Goal: Find specific page/section: Find specific page/section

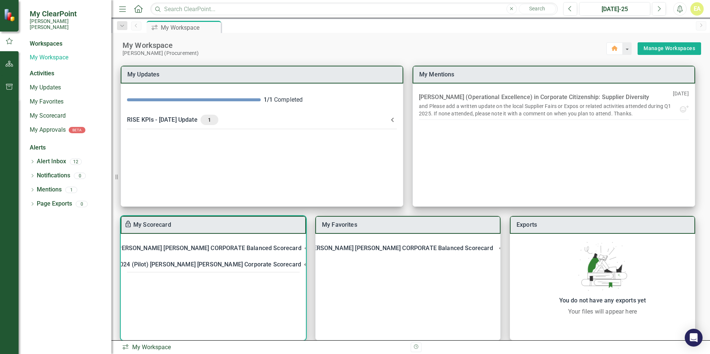
click at [174, 243] on div "[PERSON_NAME] [PERSON_NAME] CORPORATE Balanced Scorecard" at bounding box center [208, 248] width 185 height 10
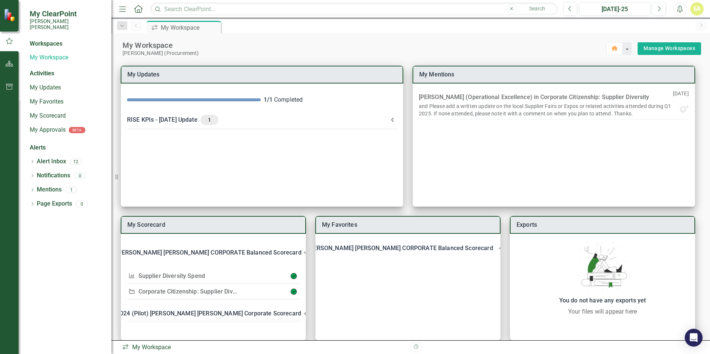
click at [43, 40] on div "Workspaces" at bounding box center [46, 44] width 33 height 9
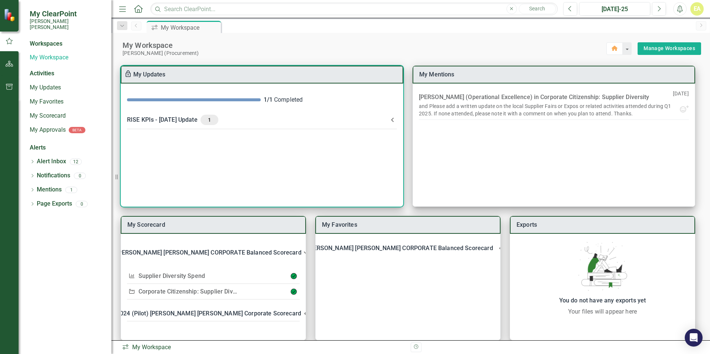
click at [140, 120] on div "RISE KPIs - [DATE] Update 1" at bounding box center [257, 120] width 261 height 10
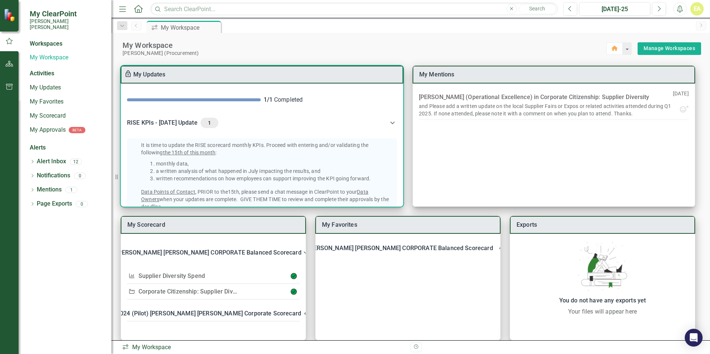
scroll to position [112, 0]
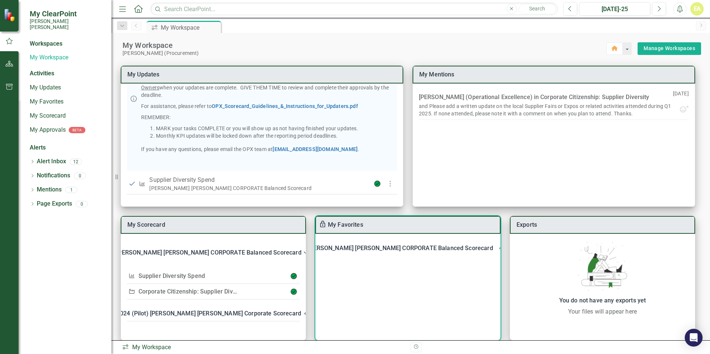
click at [357, 248] on div "[PERSON_NAME] [PERSON_NAME] CORPORATE Balanced Scorecard" at bounding box center [400, 248] width 185 height 10
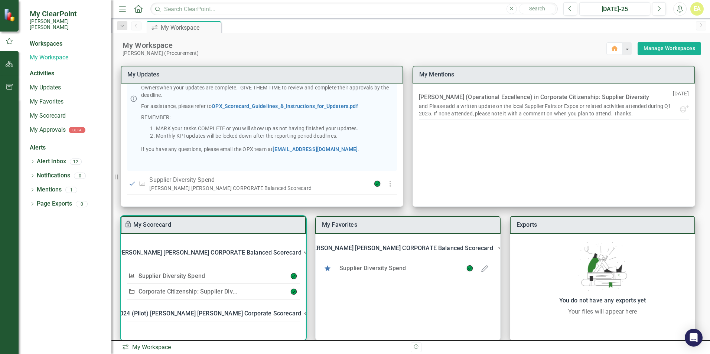
click at [177, 253] on div "[PERSON_NAME] [PERSON_NAME] CORPORATE Balanced Scorecard" at bounding box center [208, 253] width 185 height 10
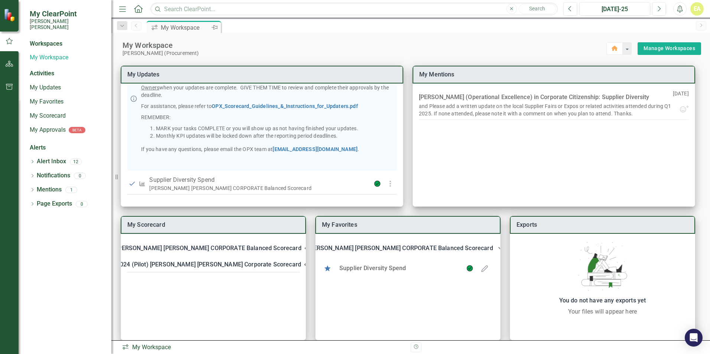
click at [174, 30] on div "My Workspace" at bounding box center [185, 27] width 49 height 9
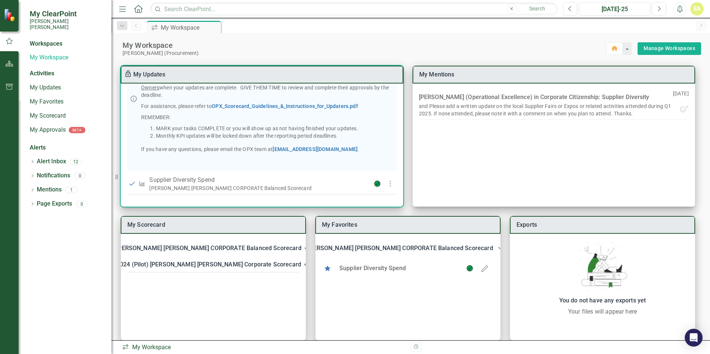
scroll to position [0, 0]
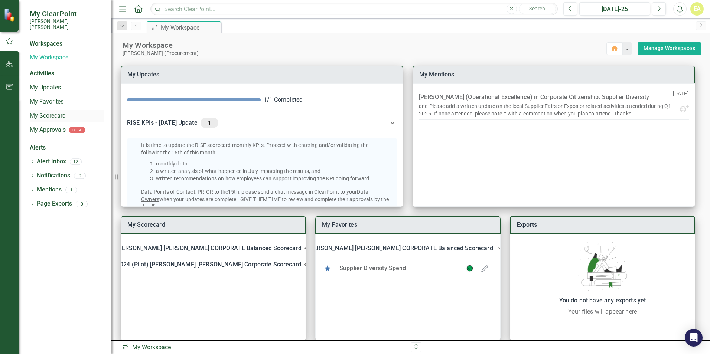
click at [49, 115] on div "My Scorecard" at bounding box center [67, 116] width 74 height 12
click at [43, 40] on div "Workspaces" at bounding box center [46, 44] width 33 height 9
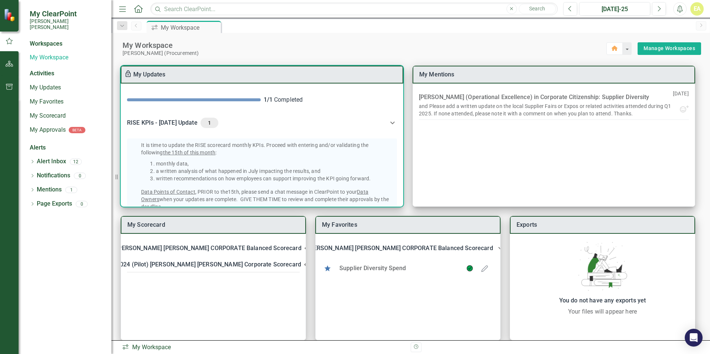
click at [400, 181] on div "It is time to update the RISE scorecard monthly KPIs. Proceed with entering and…" at bounding box center [262, 223] width 282 height 177
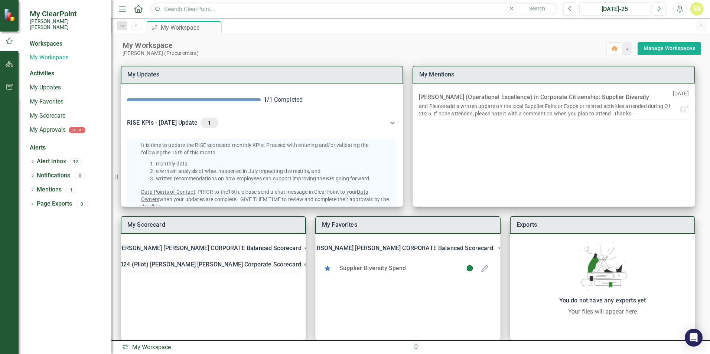
click at [404, 182] on div "My Scorecard [PERSON_NAME] [PERSON_NAME] CORPORATE Balanced Scorecard KPI Suppl…" at bounding box center [410, 202] width 598 height 293
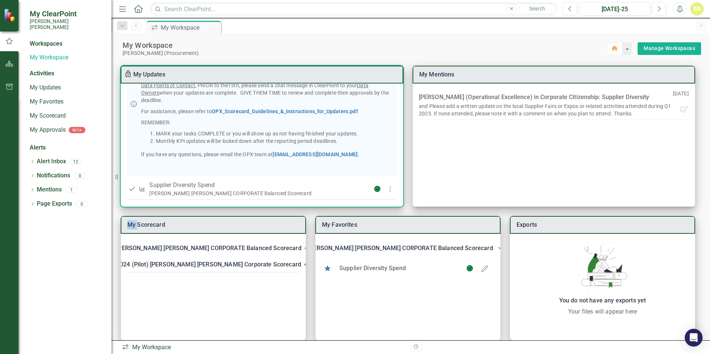
scroll to position [112, 0]
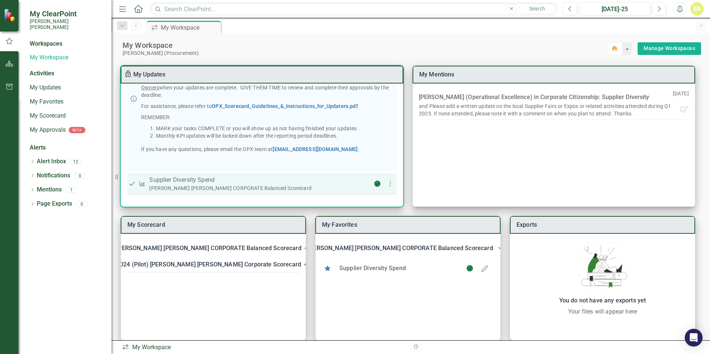
click at [168, 184] on div "[PERSON_NAME] [PERSON_NAME] CORPORATE Balanced Scorecard" at bounding box center [256, 187] width 215 height 7
drag, startPoint x: 168, startPoint y: 184, endPoint x: 141, endPoint y: 184, distance: 26.3
click at [141, 184] on icon "KPI" at bounding box center [142, 183] width 7 height 5
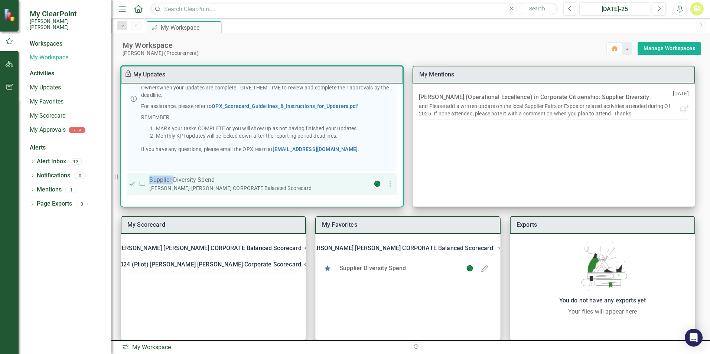
click at [141, 184] on icon "KPI" at bounding box center [142, 183] width 7 height 5
click at [389, 184] on use "button" at bounding box center [389, 184] width 1 height 6
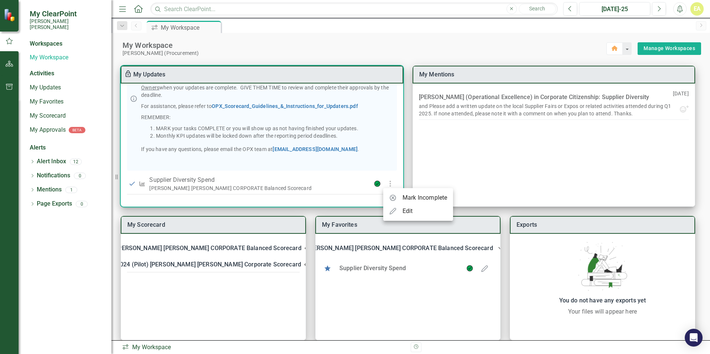
click at [543, 102] on div at bounding box center [355, 177] width 710 height 354
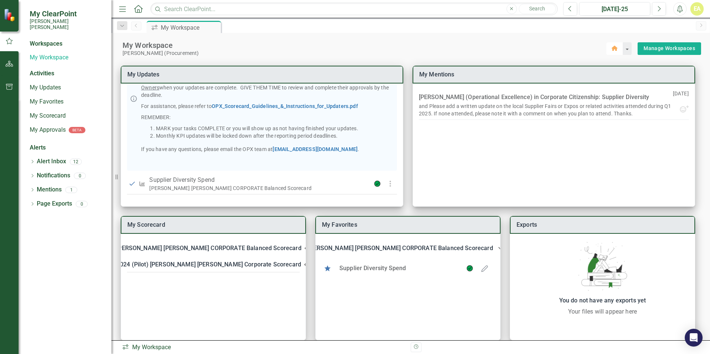
click at [611, 50] on icon "button" at bounding box center [614, 48] width 6 height 5
click at [49, 52] on div "My Workspace" at bounding box center [67, 58] width 74 height 12
click at [33, 174] on icon "Dropdown" at bounding box center [32, 176] width 5 height 4
click at [34, 160] on icon "Dropdown" at bounding box center [32, 162] width 5 height 4
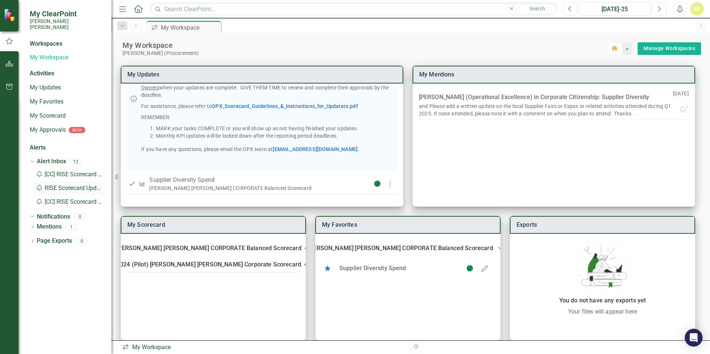
click at [66, 182] on div "Notification RISE Scorecard Update Required by the 15th of this..." at bounding box center [68, 188] width 71 height 14
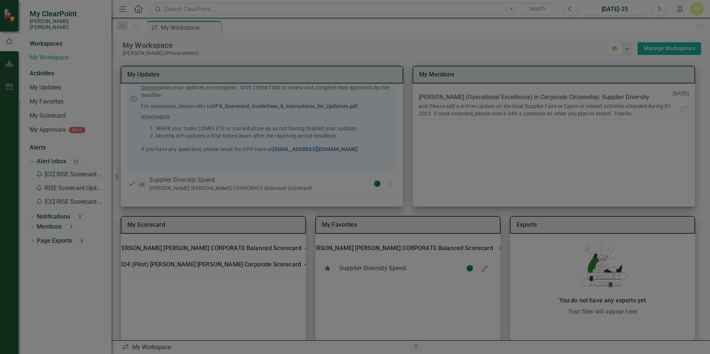
click at [694, 9] on icon "Close" at bounding box center [694, 9] width 9 height 7
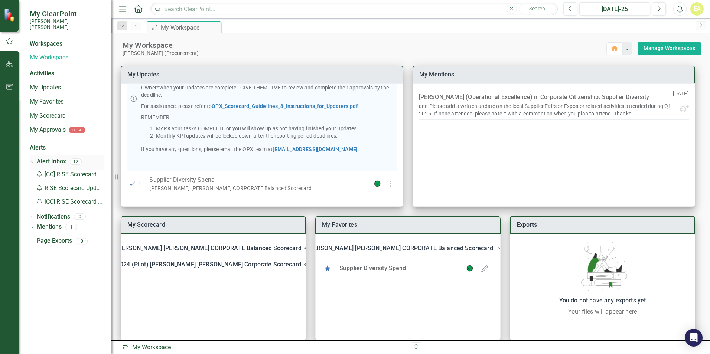
click at [33, 159] on icon "Dropdown" at bounding box center [31, 161] width 4 height 5
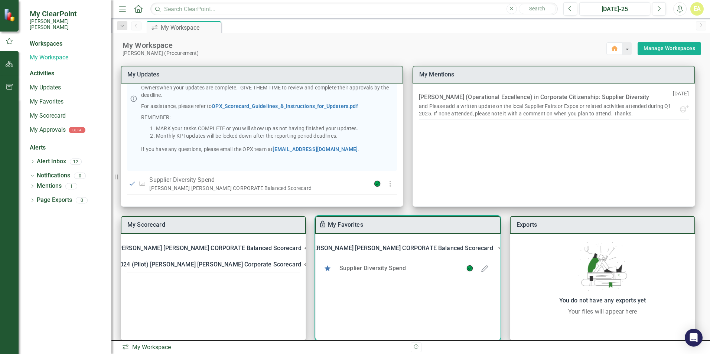
click at [379, 248] on div "[PERSON_NAME] [PERSON_NAME] CORPORATE Balanced Scorecard" at bounding box center [400, 248] width 185 height 10
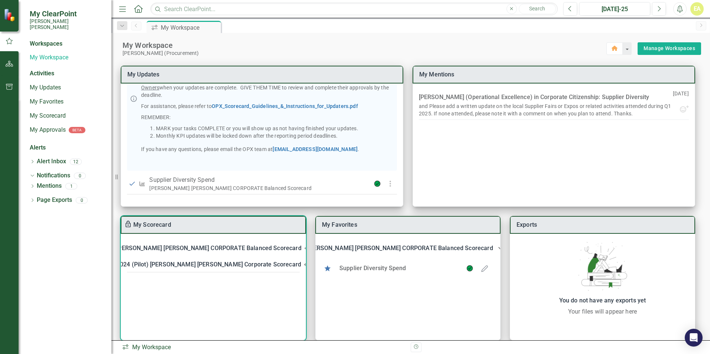
click at [245, 247] on div "[PERSON_NAME] [PERSON_NAME] CORPORATE Balanced Scorecard" at bounding box center [208, 248] width 185 height 10
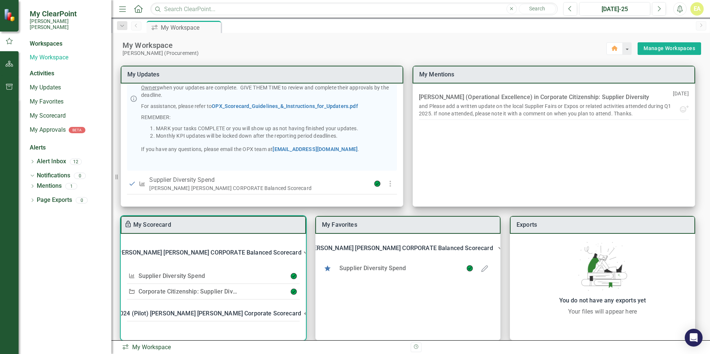
click at [178, 292] on link "Corporate Citizenship: Supplier Diversity" at bounding box center [192, 291] width 109 height 7
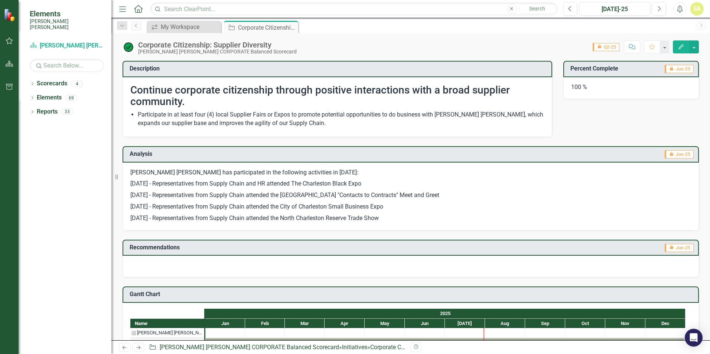
scroll to position [212, 0]
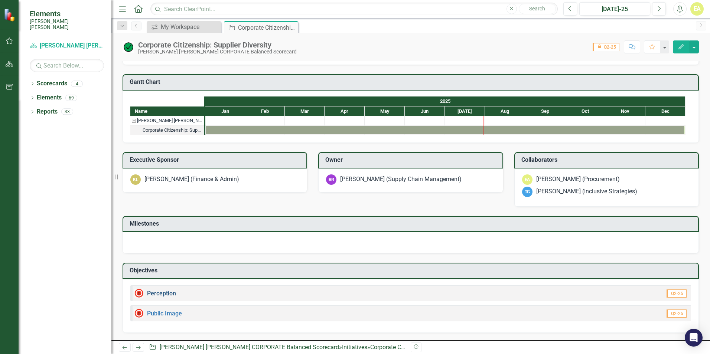
click at [160, 294] on link "Perception" at bounding box center [161, 293] width 29 height 7
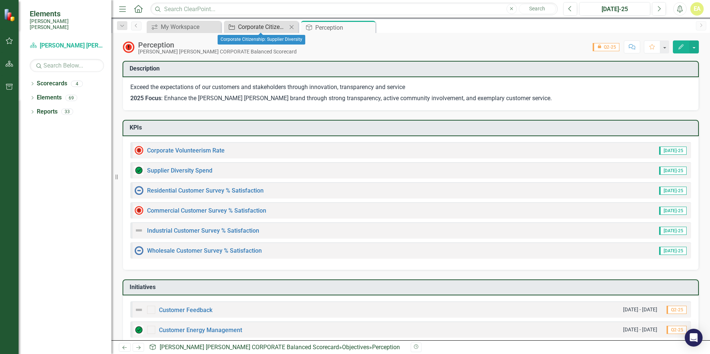
click at [245, 30] on div "Corporate Citizenship: Supplier Diversity" at bounding box center [262, 26] width 49 height 9
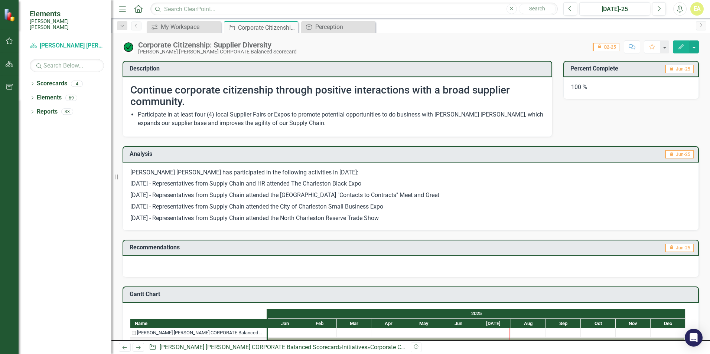
scroll to position [212, 0]
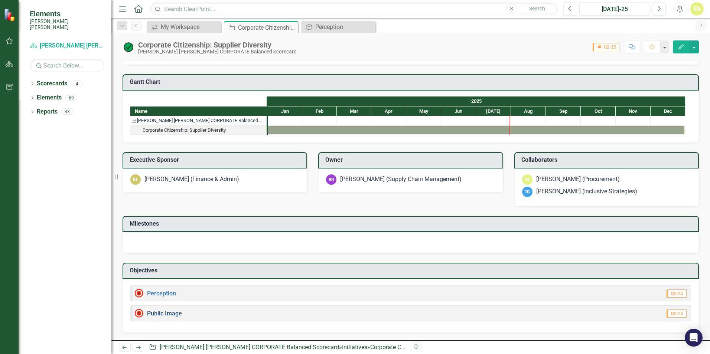
click at [166, 313] on link "Public Image" at bounding box center [164, 313] width 35 height 7
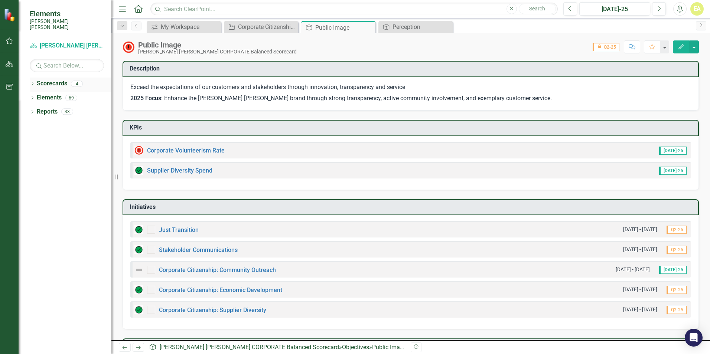
click at [30, 82] on icon "Dropdown" at bounding box center [32, 84] width 5 height 4
click at [63, 94] on link "[PERSON_NAME] [PERSON_NAME] CORPORATE Balanced Scorecard" at bounding box center [76, 98] width 71 height 9
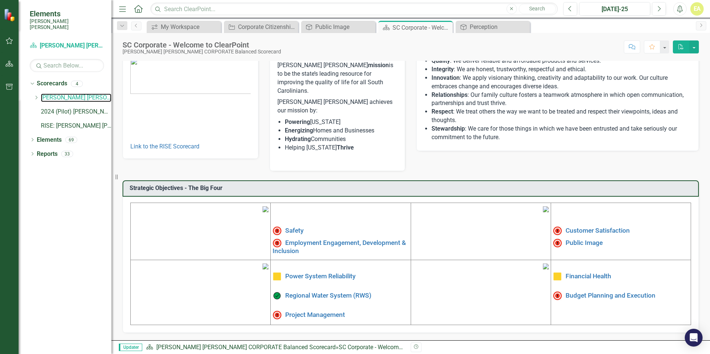
scroll to position [112, 0]
click at [317, 239] on link "Employment Engagement, Development & Inclusion" at bounding box center [338, 247] width 133 height 16
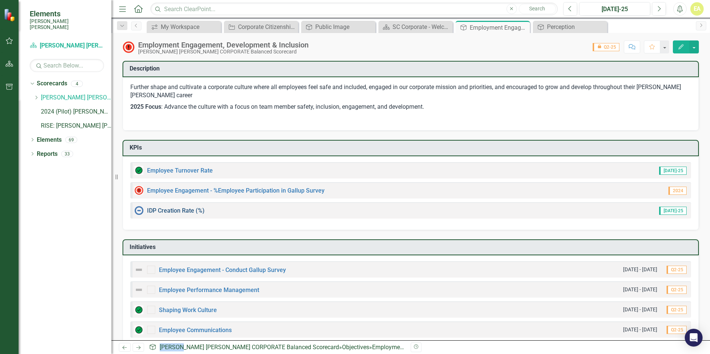
click at [165, 210] on link "IDP Creation Rate (%)" at bounding box center [176, 210] width 58 height 7
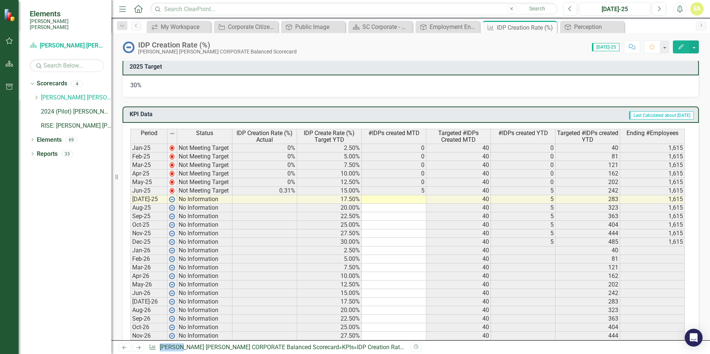
scroll to position [360, 0]
click at [32, 268] on div "Dropdown Scorecards 4 Dropdown [PERSON_NAME] [PERSON_NAME] CORPORATE Balanced S…" at bounding box center [65, 216] width 93 height 276
